Goal: Information Seeking & Learning: Find contact information

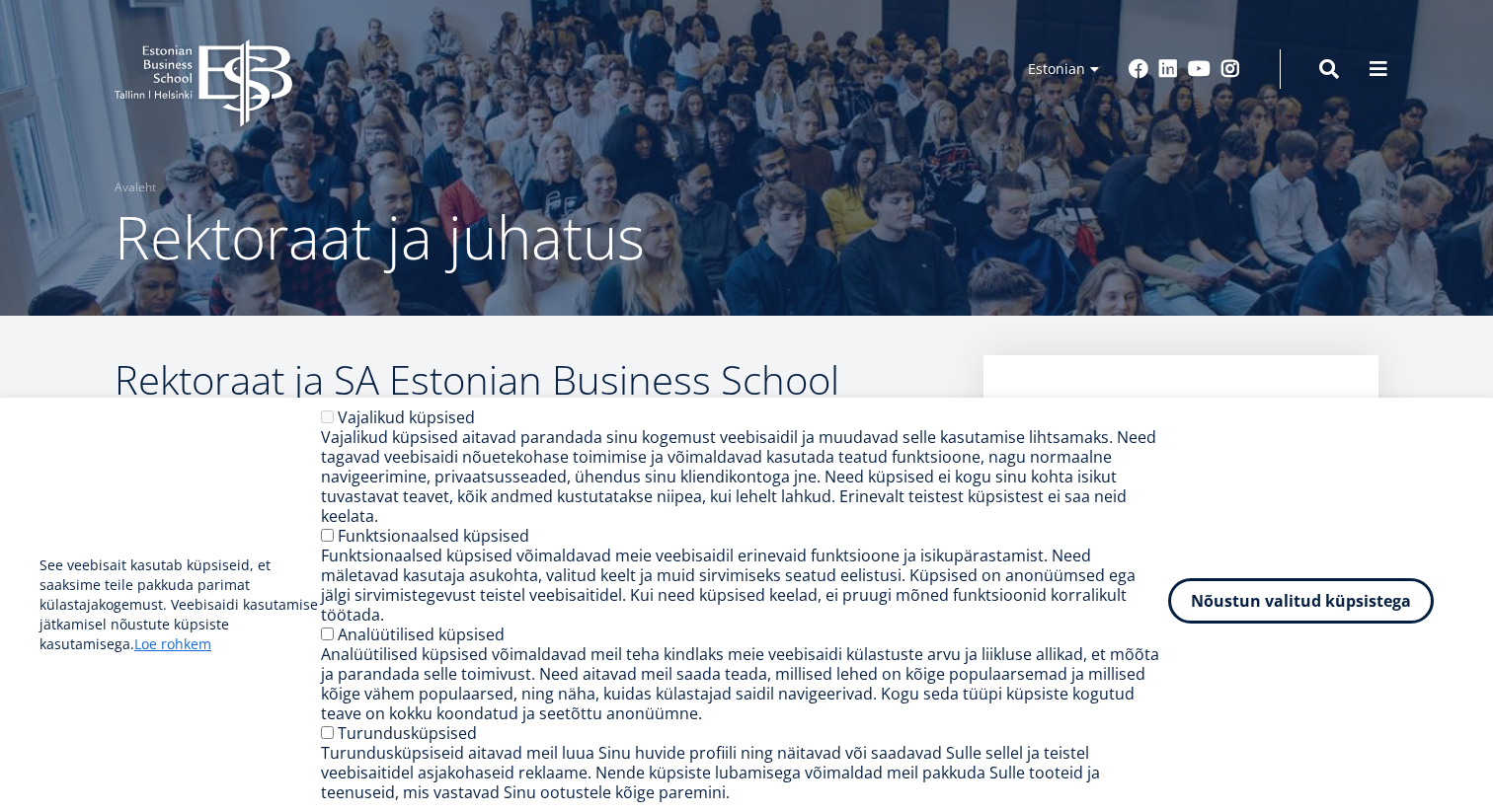
click at [1289, 621] on button "Nõustun valitud küpsistega" at bounding box center [1300, 602] width 266 height 45
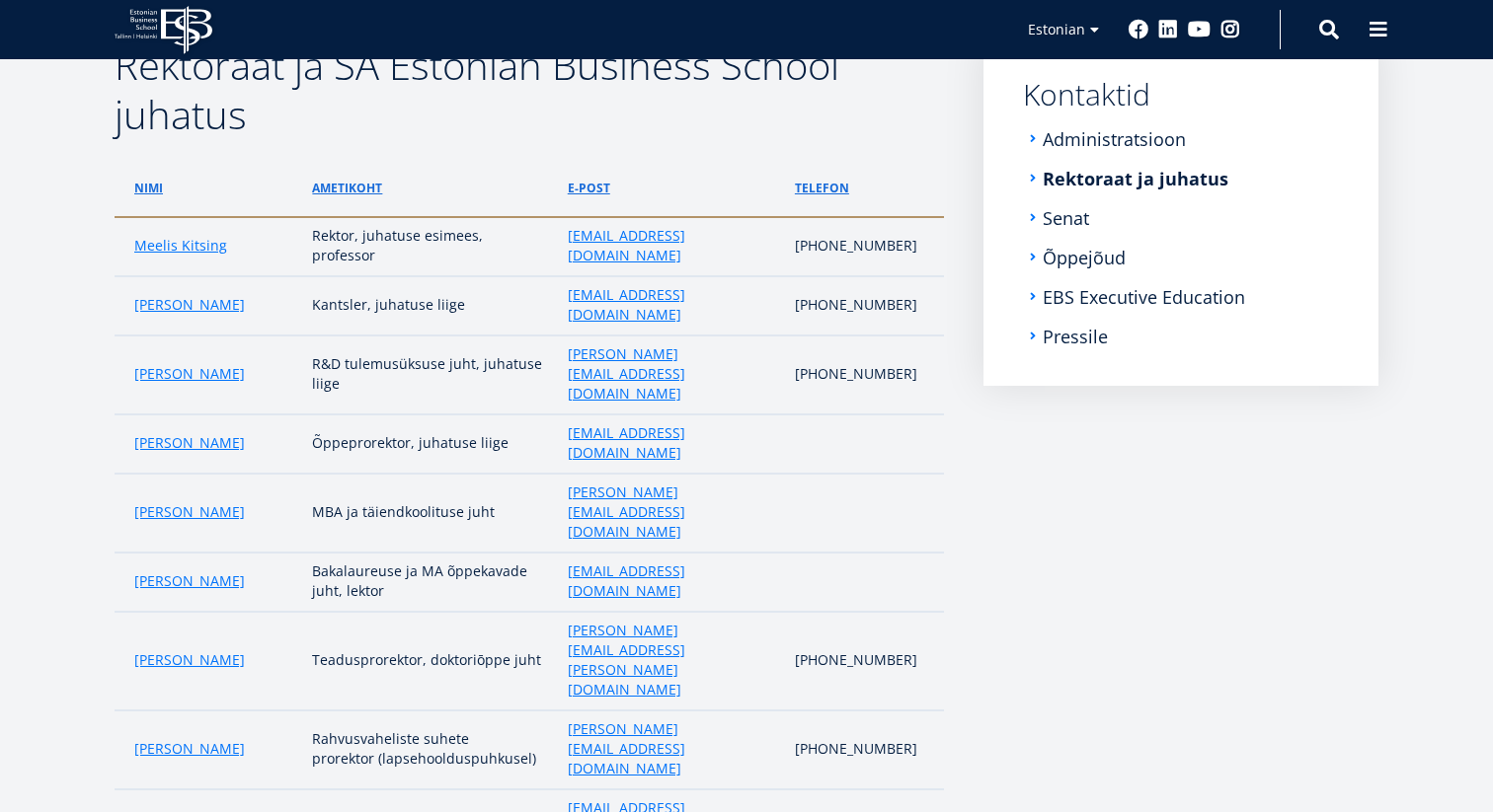
scroll to position [304, 0]
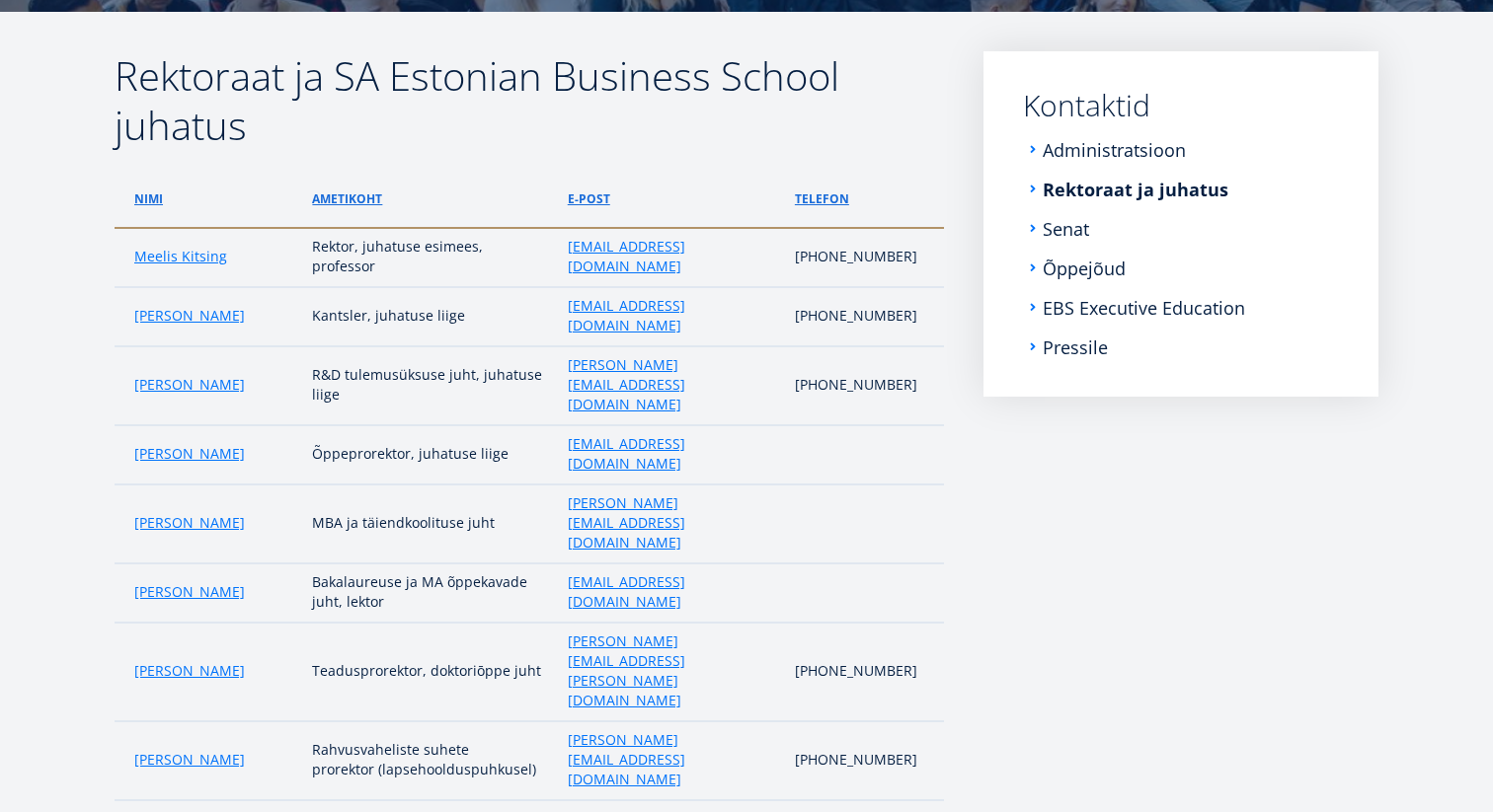
click at [1266, 545] on aside "Submenu Kontaktid Administratsioon Rektoraat ja juhatus Senat Õppejõud EBS Exec…" at bounding box center [1181, 480] width 395 height 858
click at [1236, 556] on aside "Submenu Kontaktid Administratsioon Rektoraat ja juhatus Senat Õppejõud EBS Exec…" at bounding box center [1181, 480] width 395 height 858
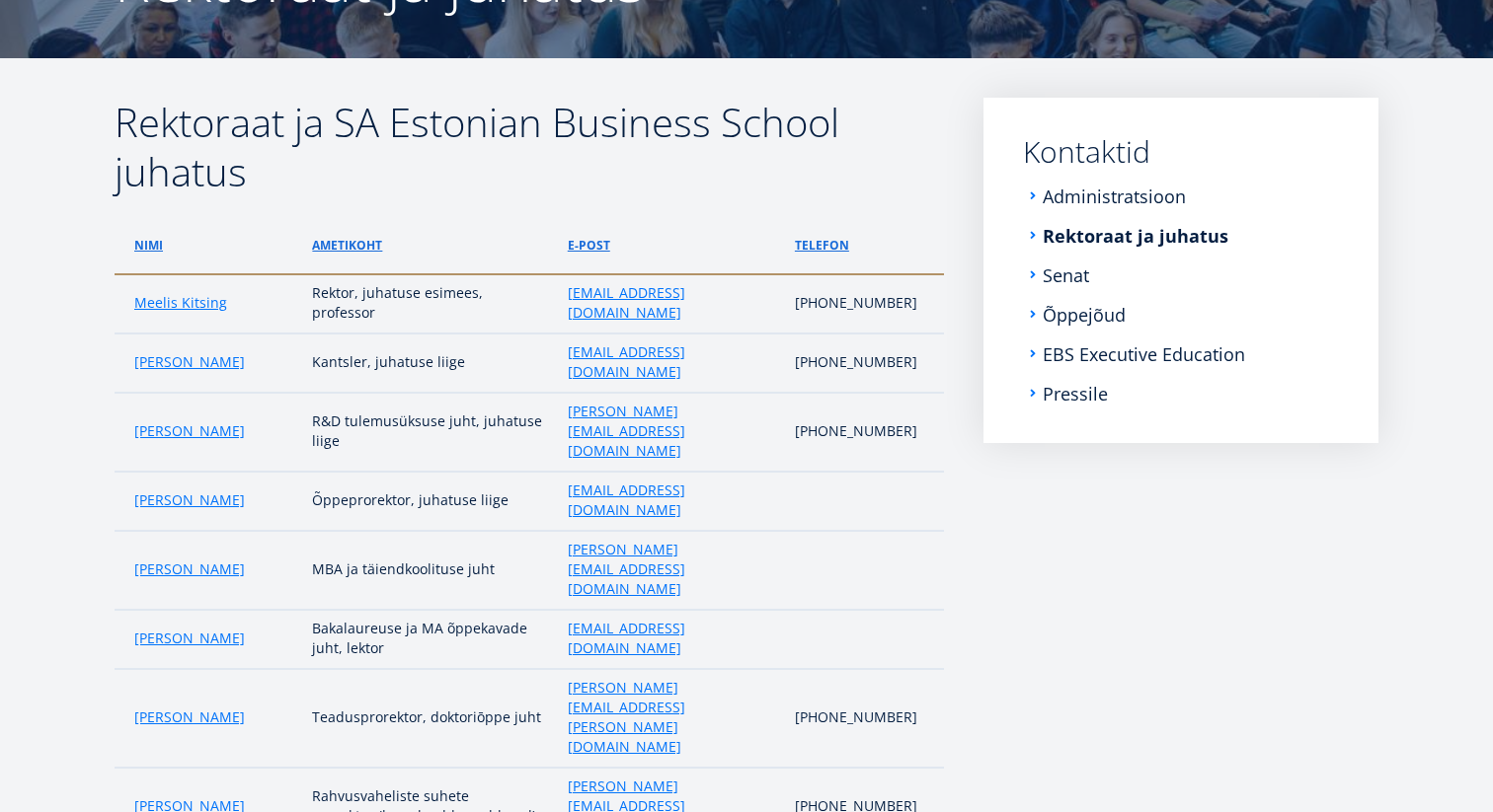
scroll to position [255, 0]
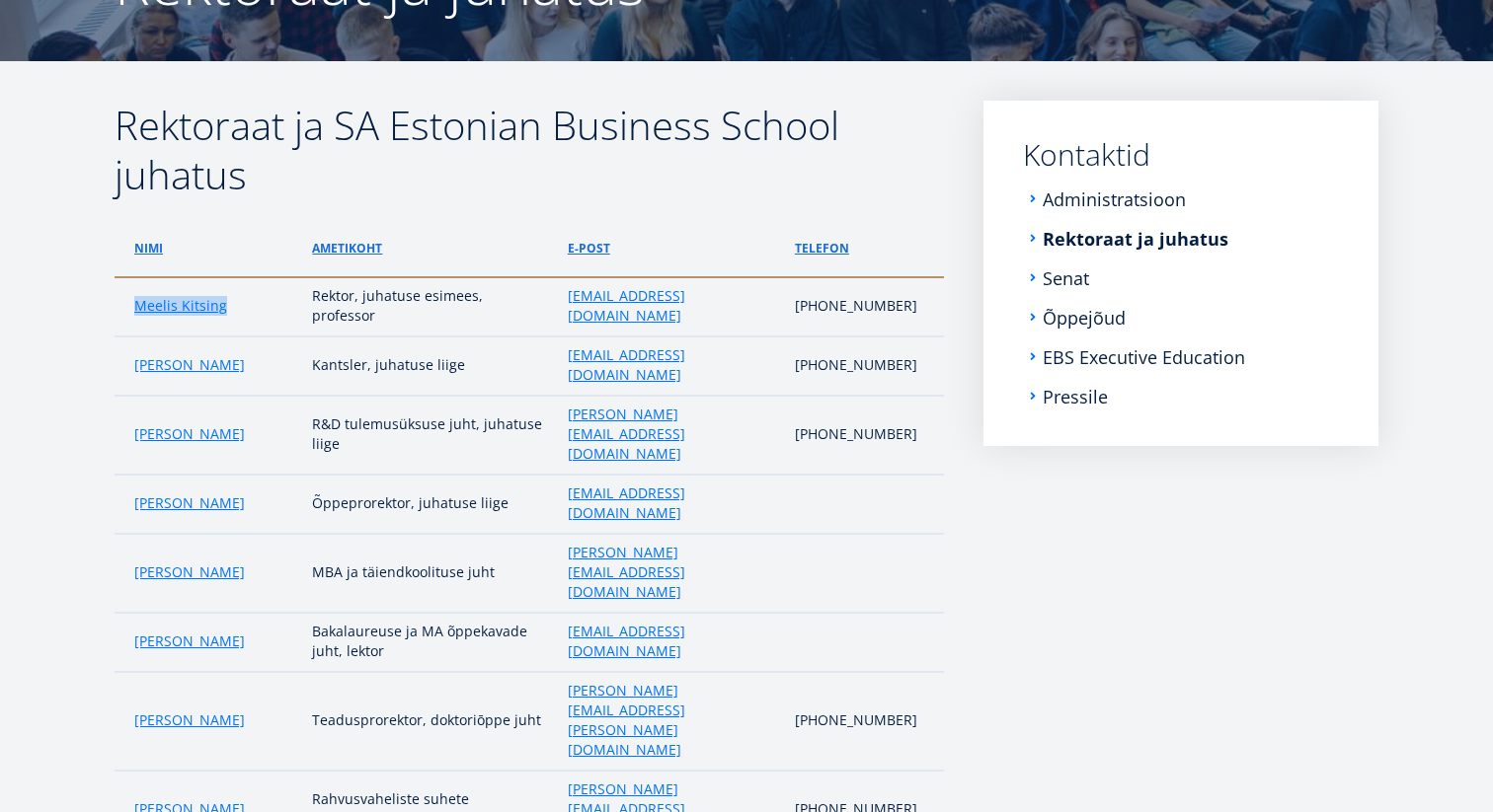
click at [84, 366] on div "Rektoraat ja SA Estonian Business School juhatus Nimi ametikoht e-post telefon …" at bounding box center [746, 529] width 1422 height 858
click at [81, 435] on div "Rektoraat ja SA Estonian Business School juhatus Nimi ametikoht e-post telefon …" at bounding box center [746, 529] width 1422 height 858
click at [27, 438] on article "Rektoraat ja SA Estonian Business School juhatus Nimi ametikoht e-post telefon …" at bounding box center [746, 549] width 1493 height 977
click at [86, 539] on div "Rektoraat ja SA Estonian Business School juhatus Nimi ametikoht e-post telefon …" at bounding box center [746, 529] width 1422 height 858
click at [73, 460] on div "Rektoraat ja SA Estonian Business School juhatus Nimi ametikoht e-post telefon …" at bounding box center [746, 529] width 1422 height 858
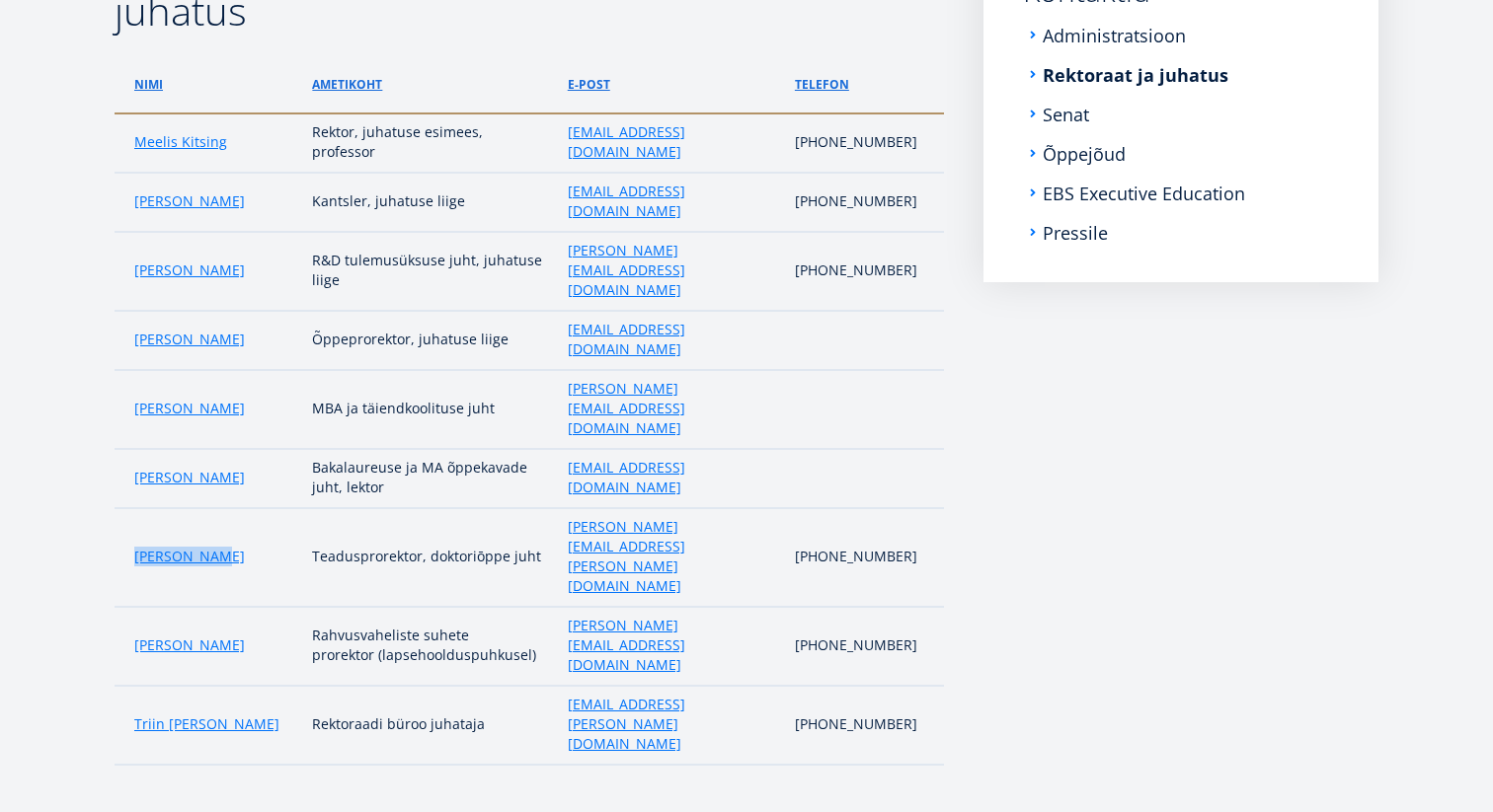
scroll to position [452, 0]
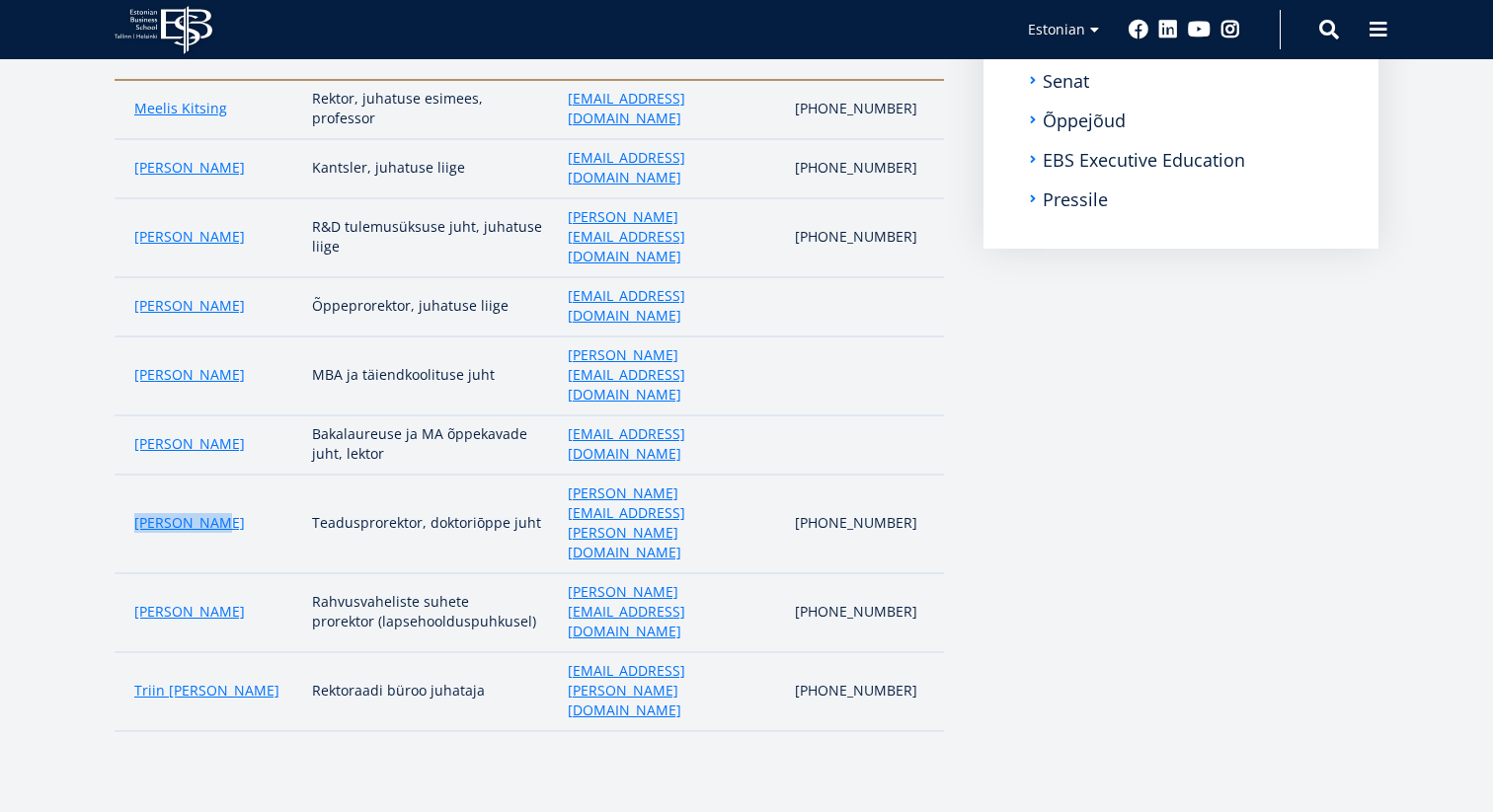
click at [52, 389] on div "Rektoraat ja SA Estonian Business School juhatus Nimi ametikoht e-post telefon …" at bounding box center [746, 332] width 1422 height 858
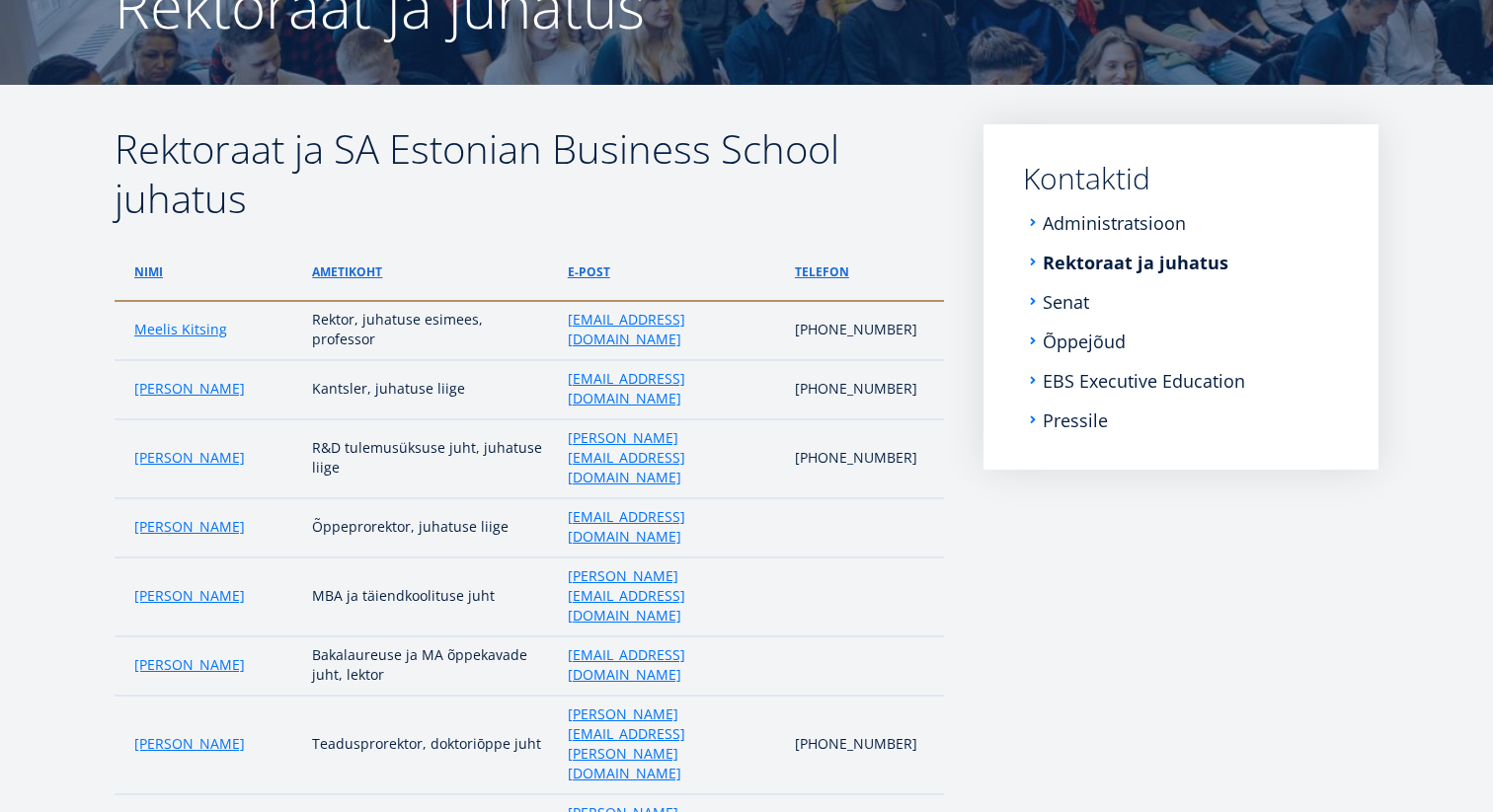
scroll to position [238, 0]
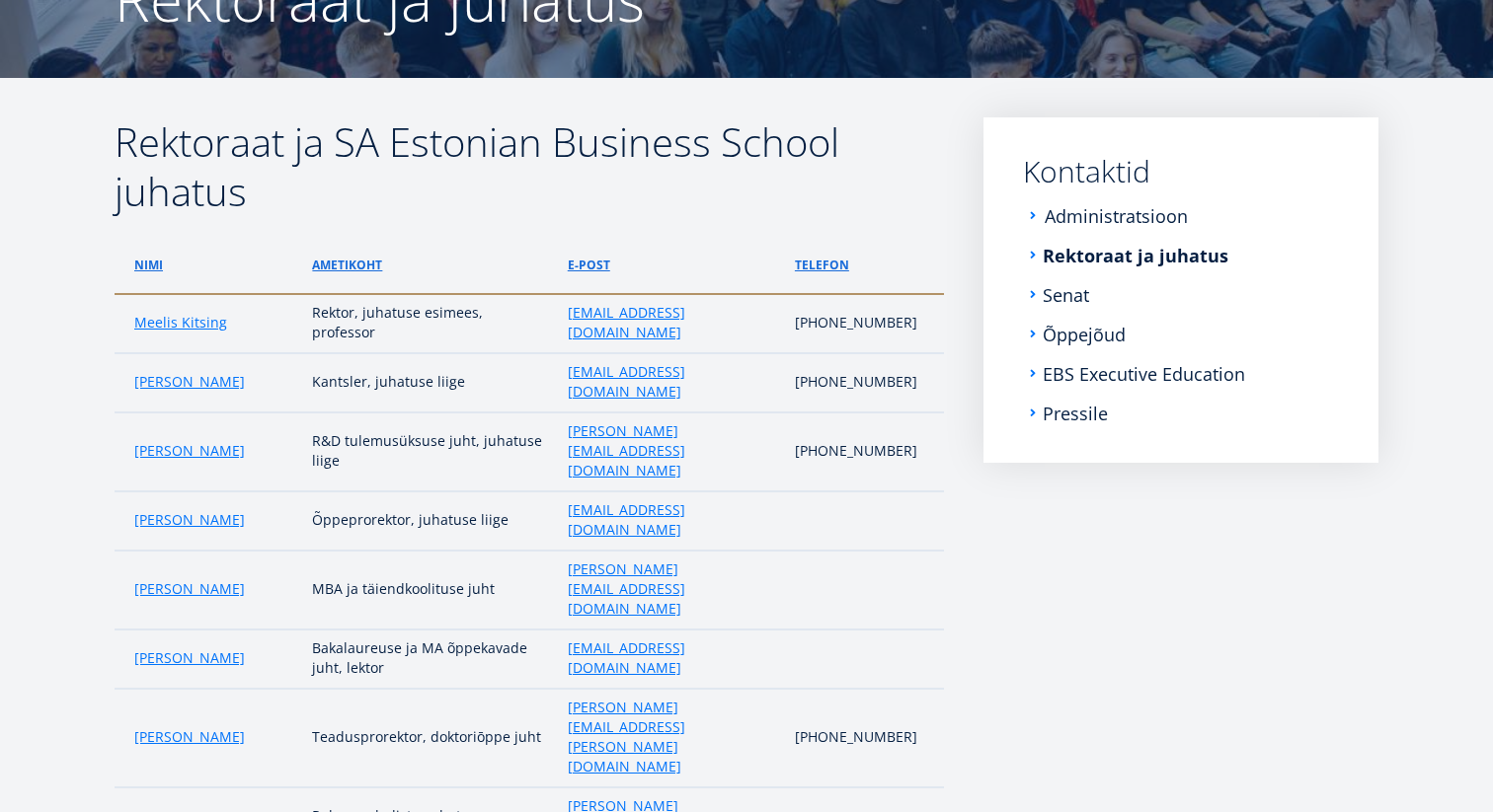
click at [1088, 217] on link "Administratsioon" at bounding box center [1116, 216] width 143 height 20
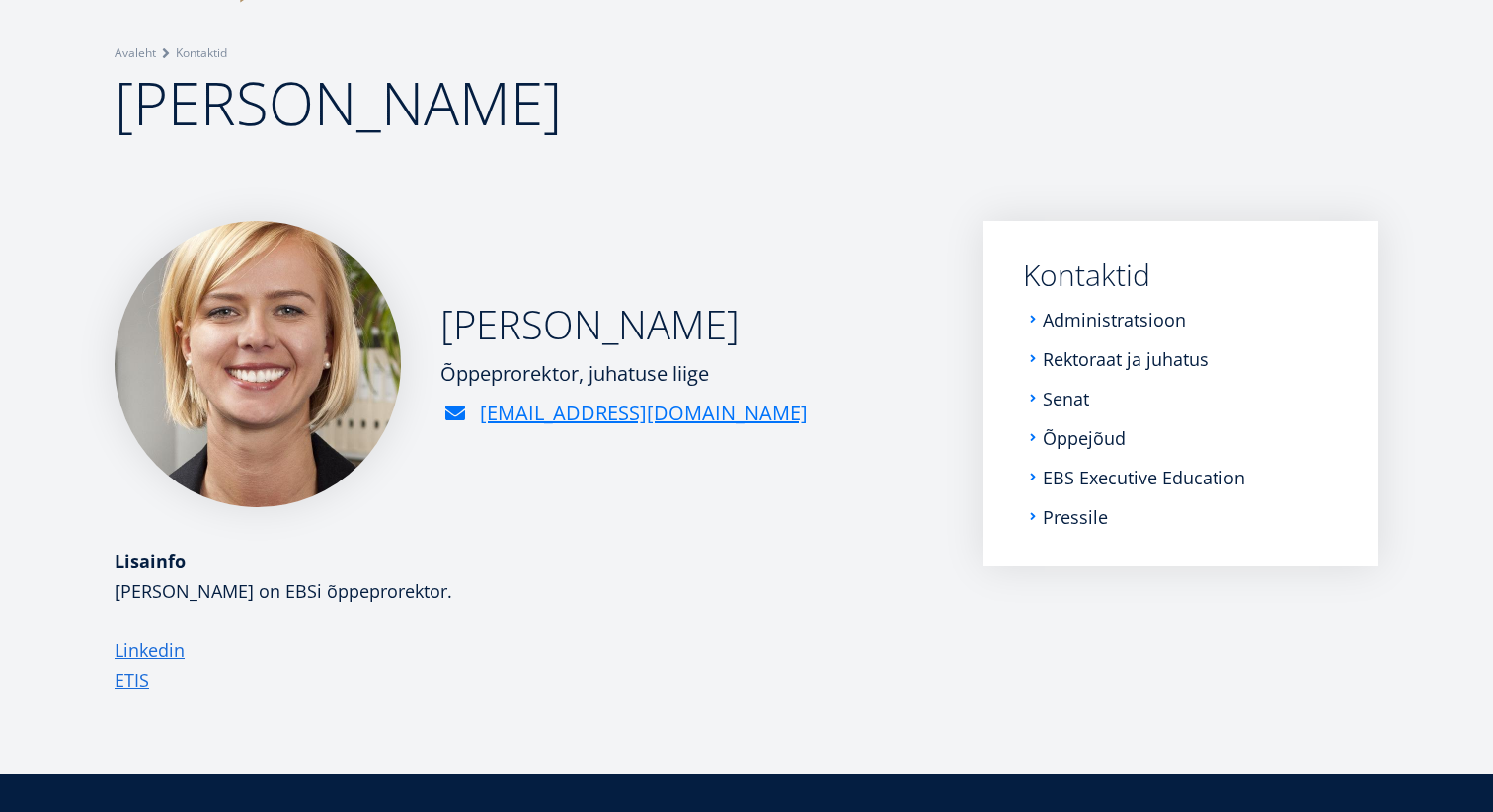
scroll to position [130, 0]
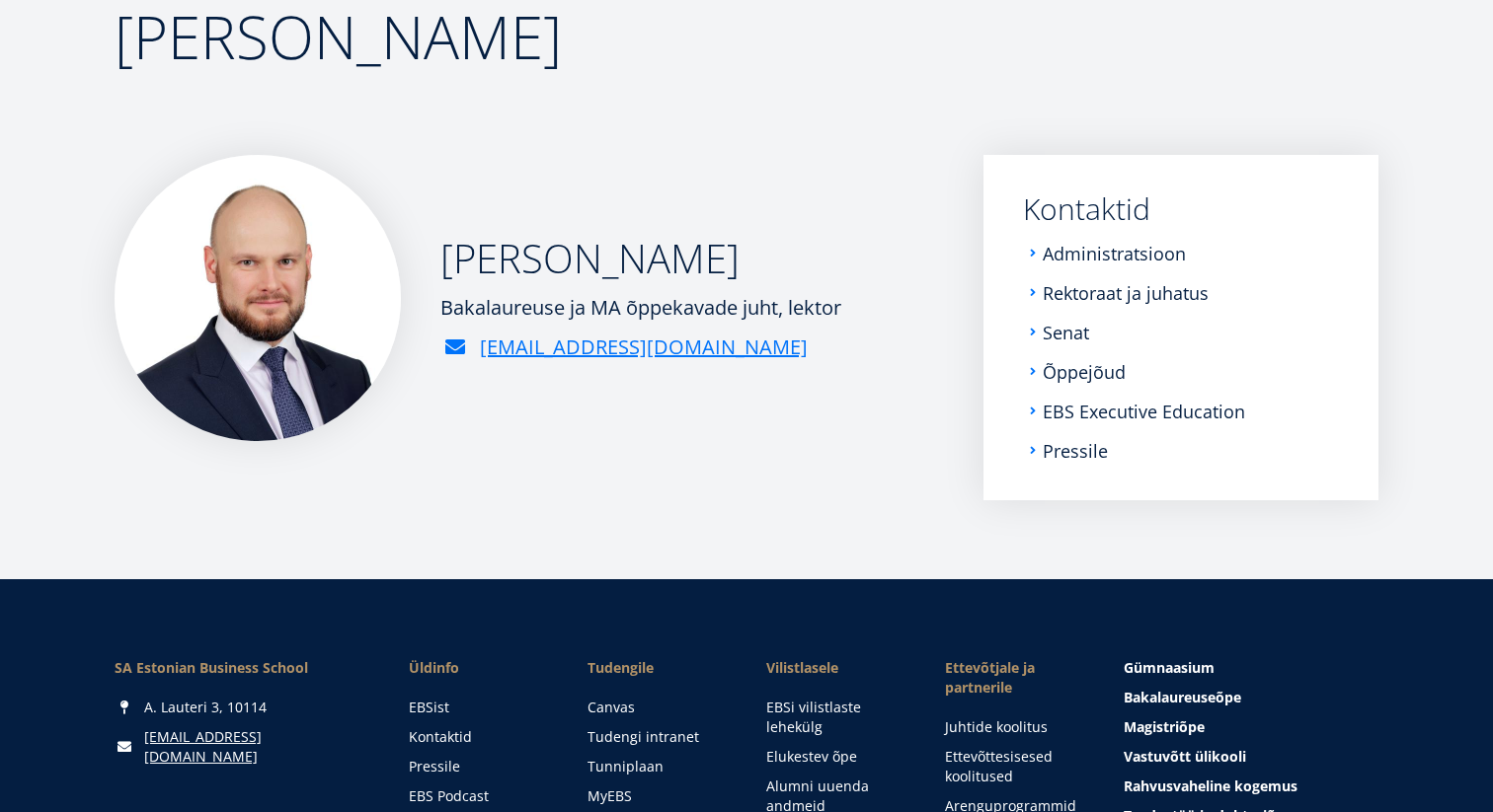
scroll to position [167, 0]
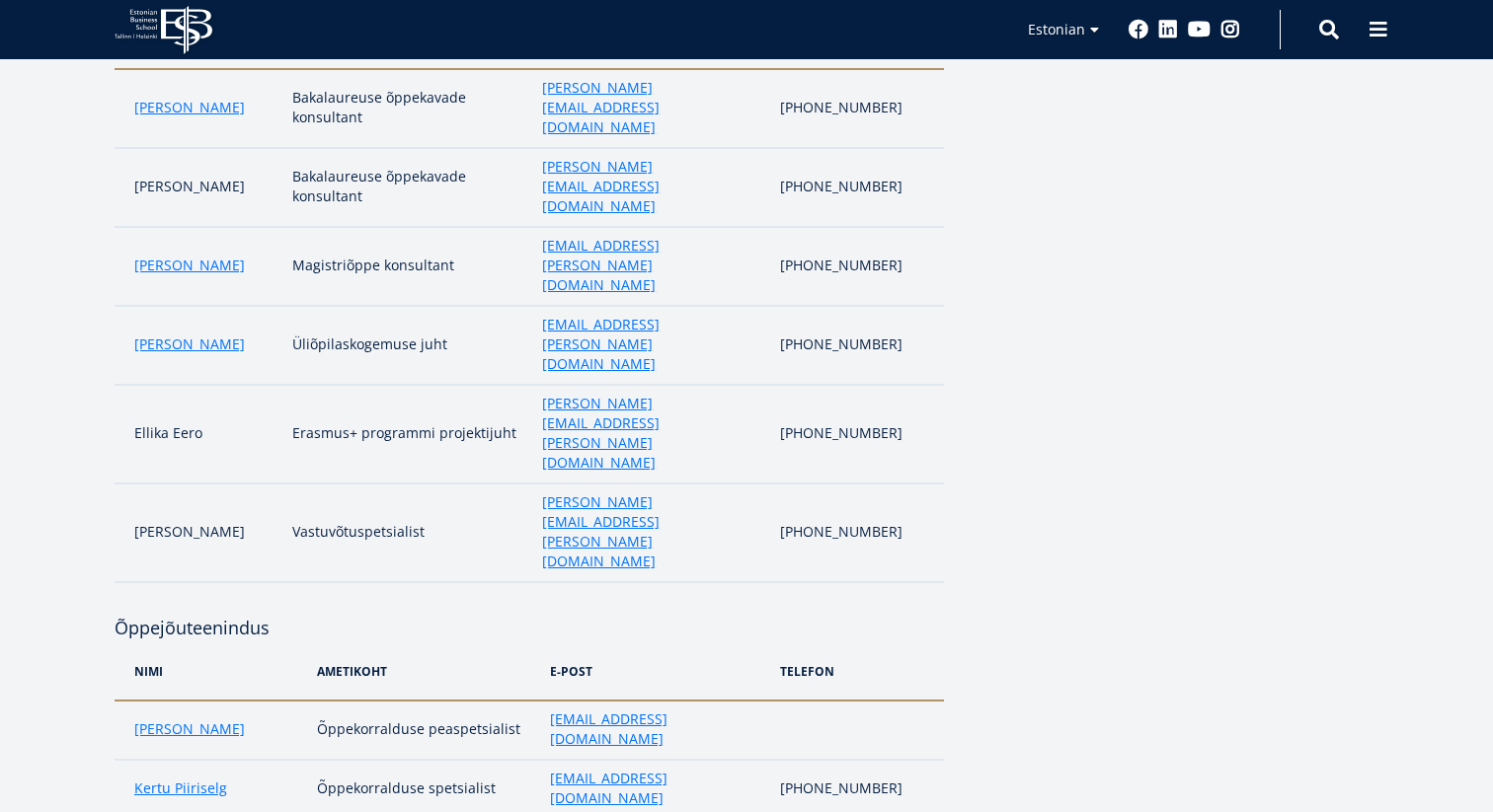
scroll to position [871, 0]
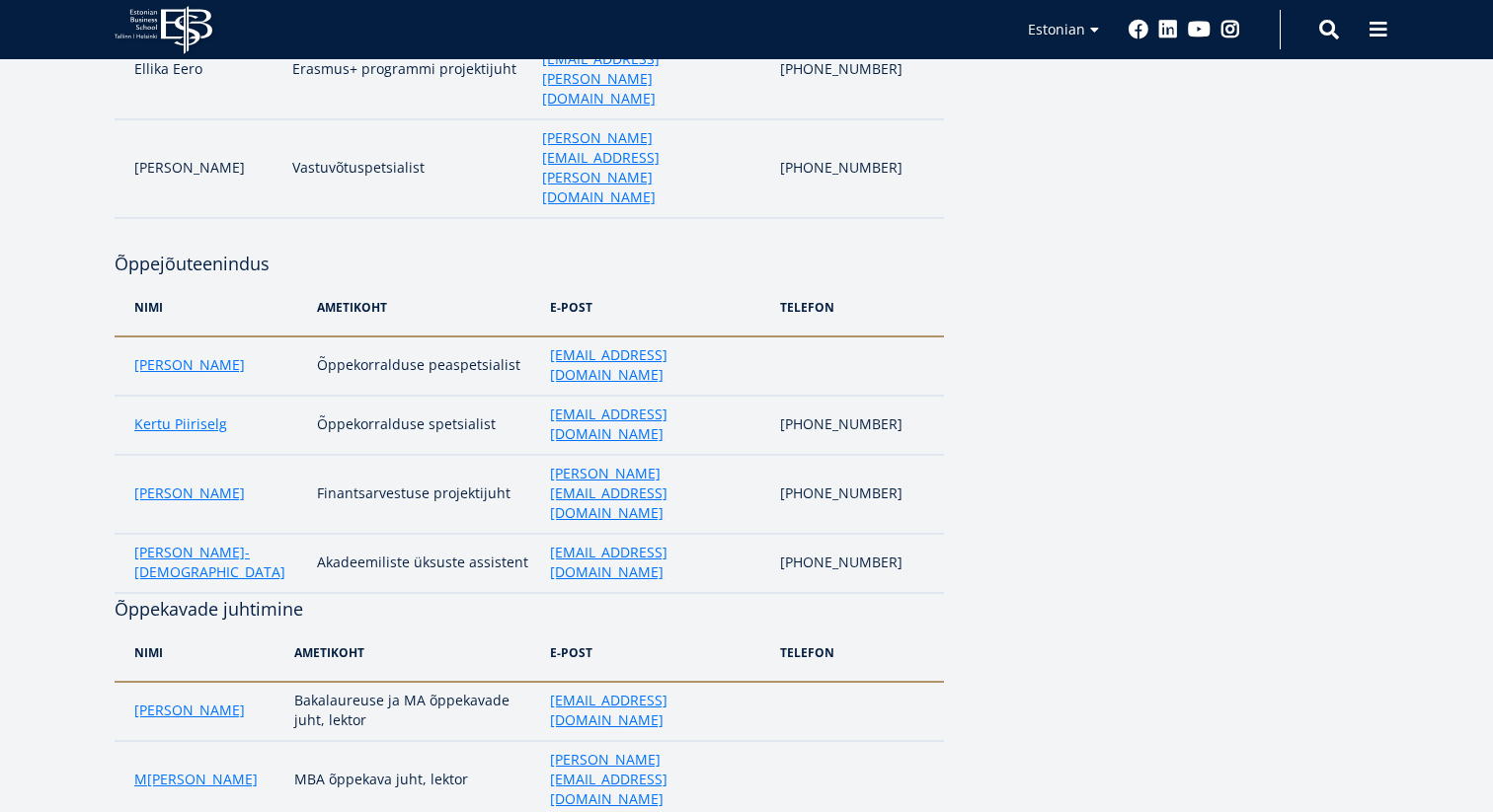
scroll to position [1209, 0]
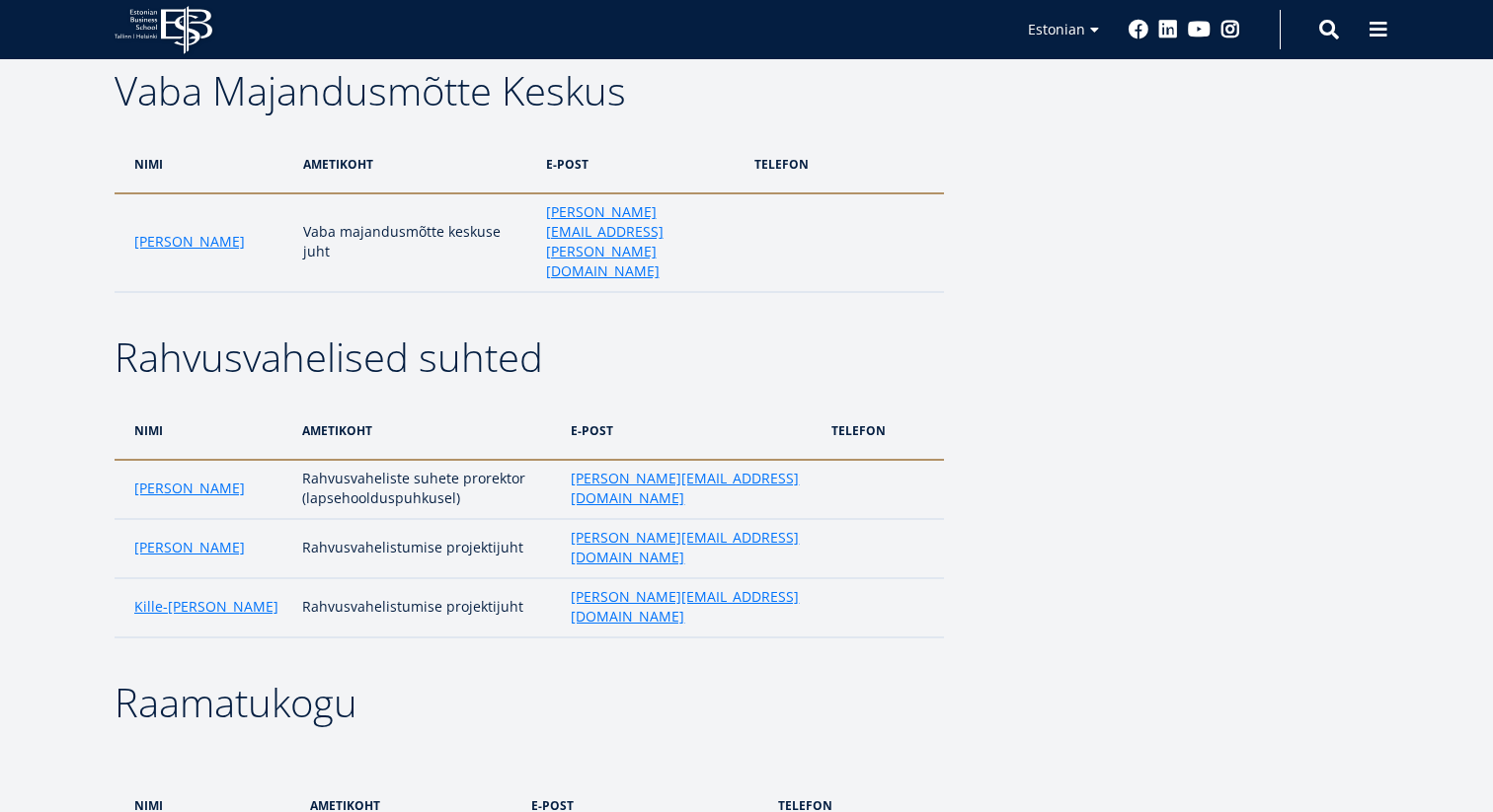
scroll to position [2671, 0]
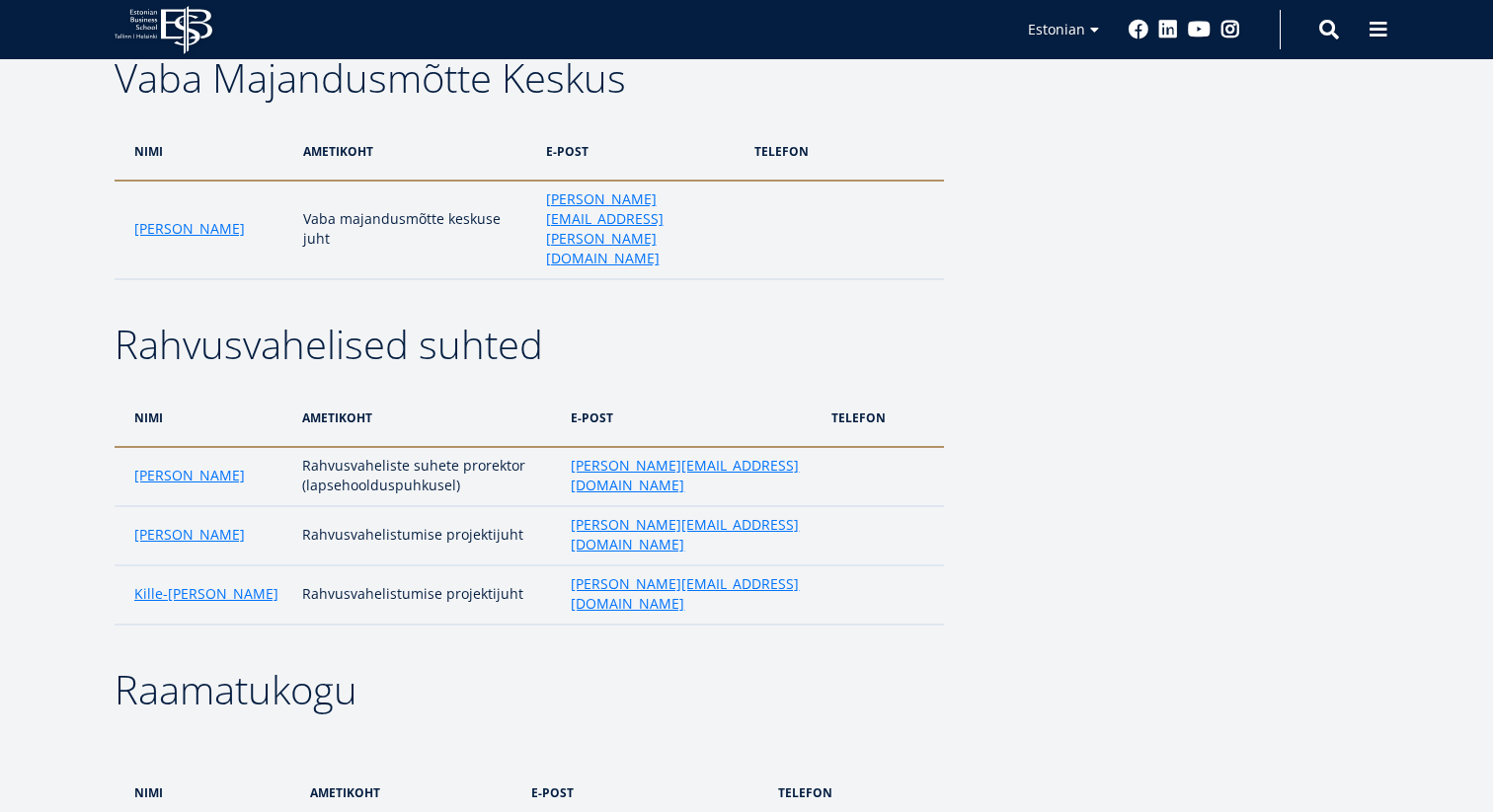
click at [1191, 329] on aside "Submenu Kontaktid Administratsioon Rektoraat ja juhatus Senat Õppejõud EBS Exec…" at bounding box center [1181, 113] width 395 height 4856
click at [1331, 329] on aside "Submenu Kontaktid Administratsioon Rektoraat ja juhatus Senat Õppejõud EBS Exec…" at bounding box center [1181, 113] width 395 height 4856
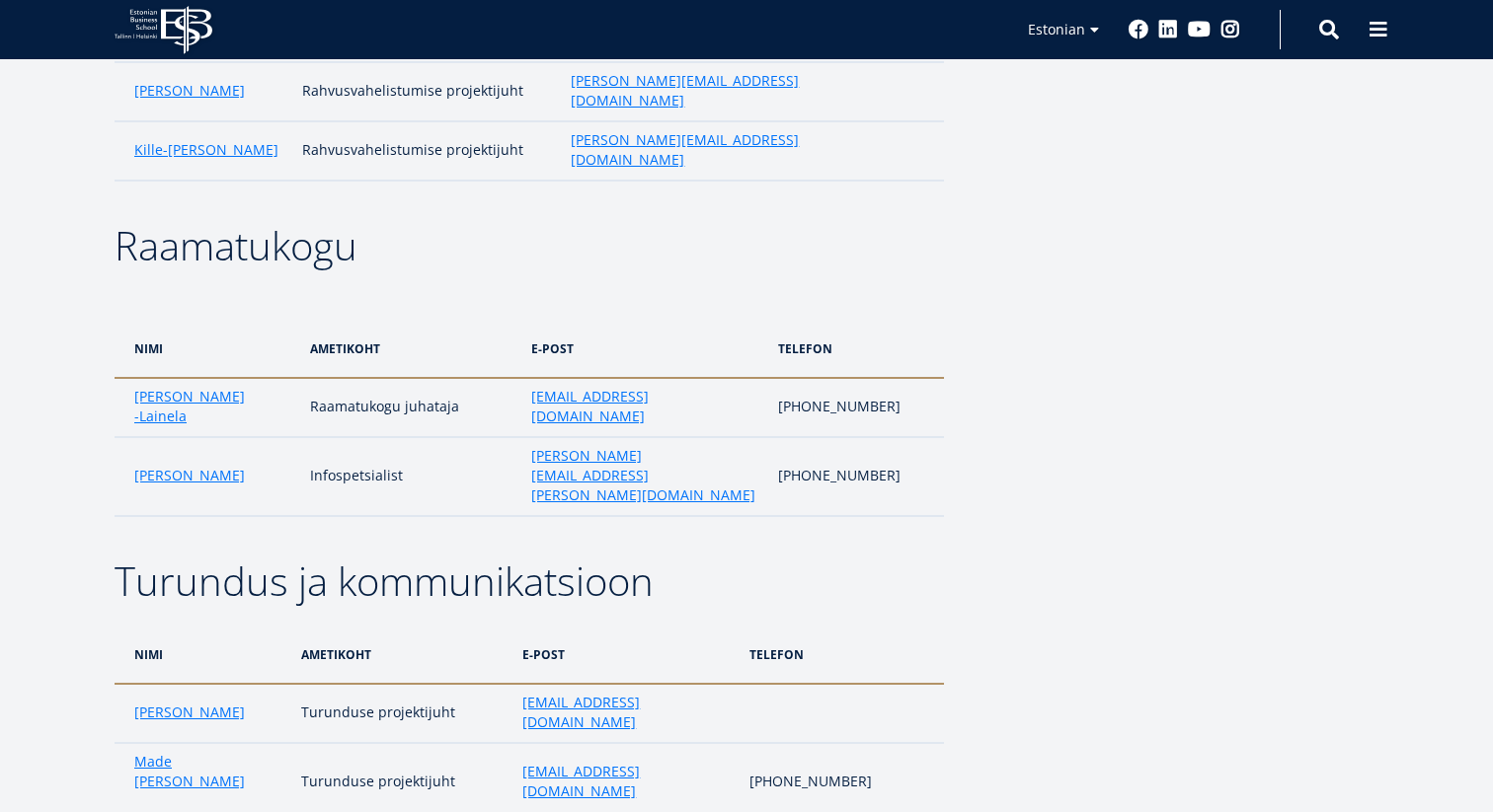
scroll to position [3142, 0]
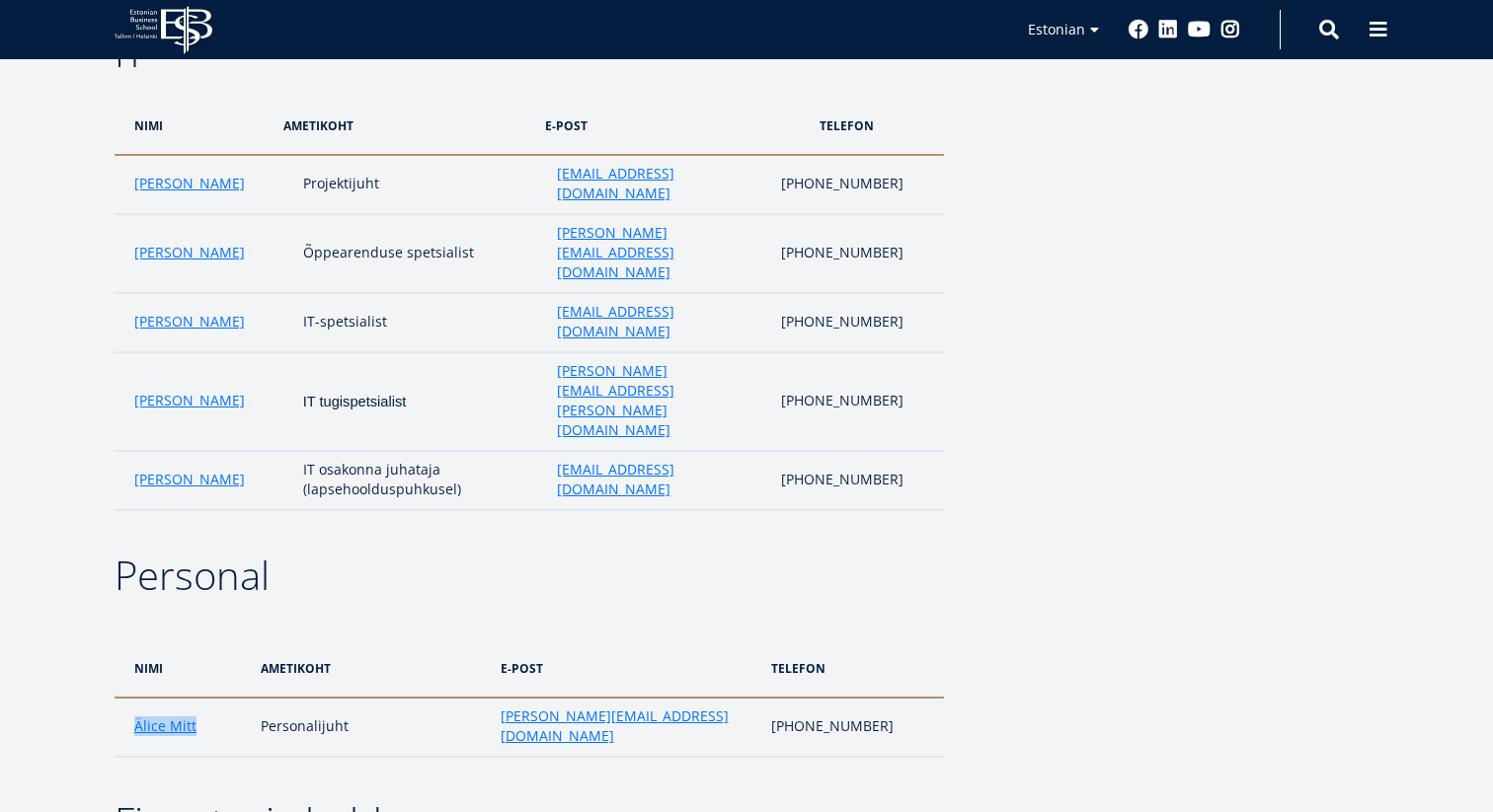
scroll to position [3975, 0]
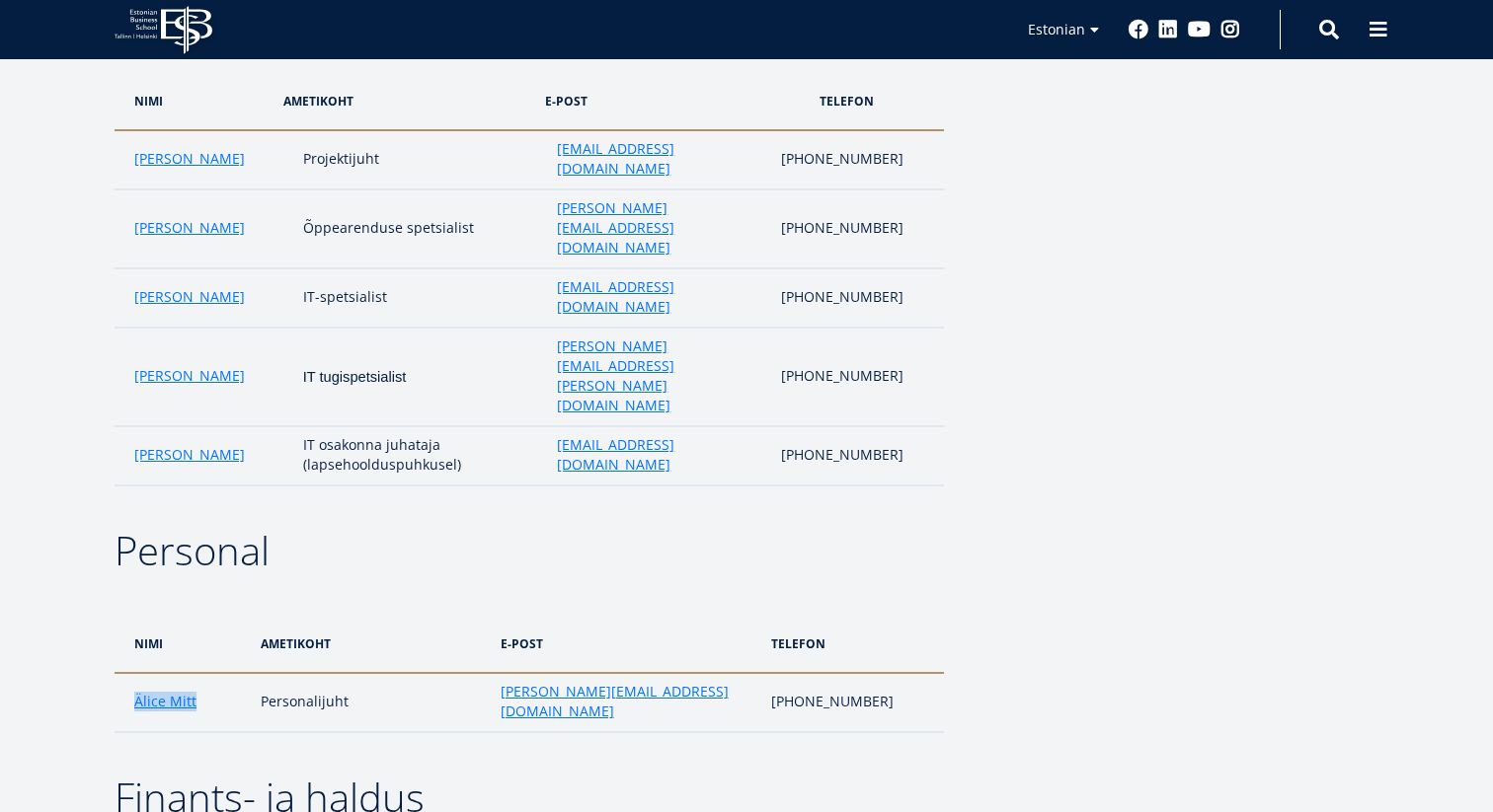
drag, startPoint x: 117, startPoint y: 458, endPoint x: 309, endPoint y: 458, distance: 192.0
copy div "SA Estonian Business School"
